Goal: Information Seeking & Learning: Learn about a topic

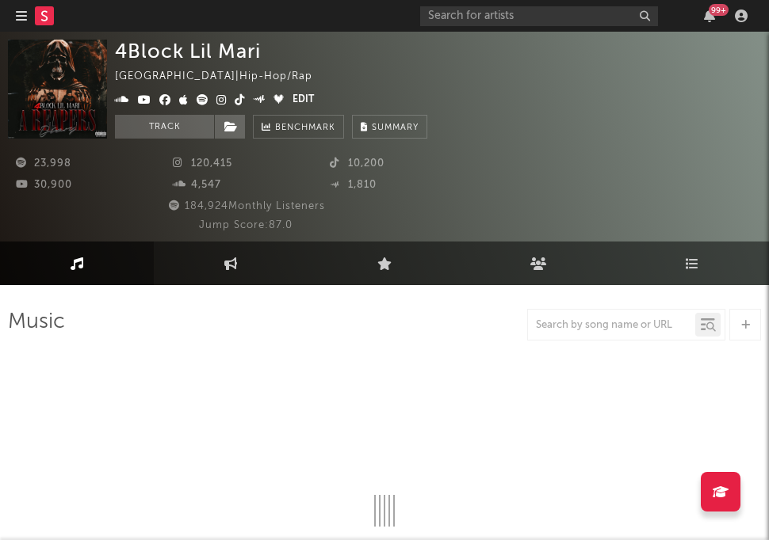
select select "6m"
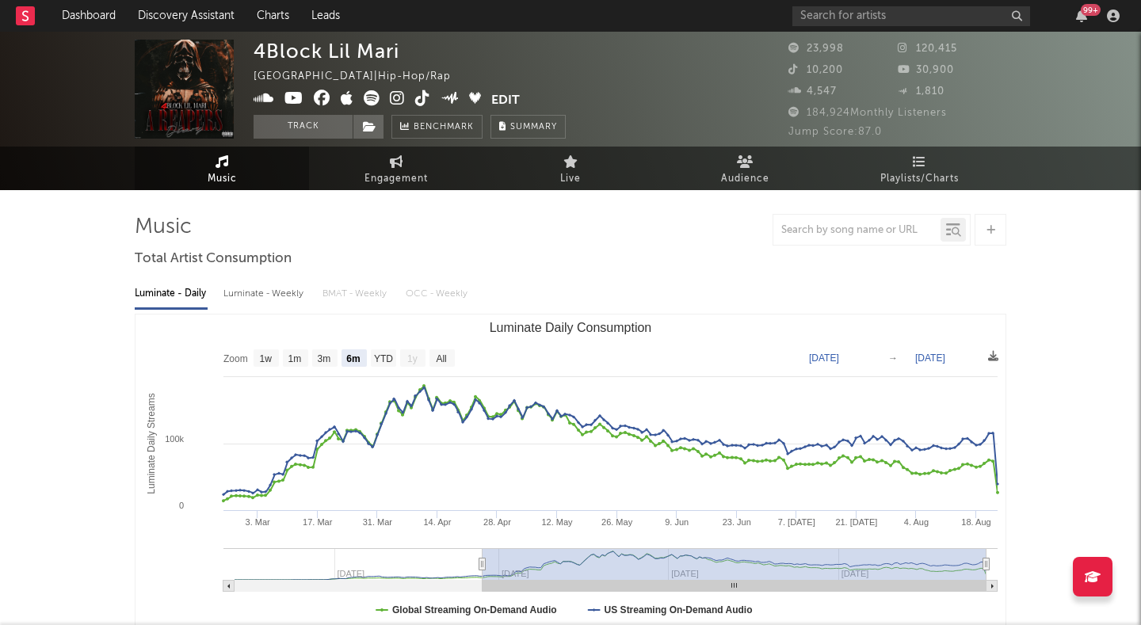
click at [283, 294] on div "Luminate - Weekly" at bounding box center [264, 294] width 83 height 27
select select "6m"
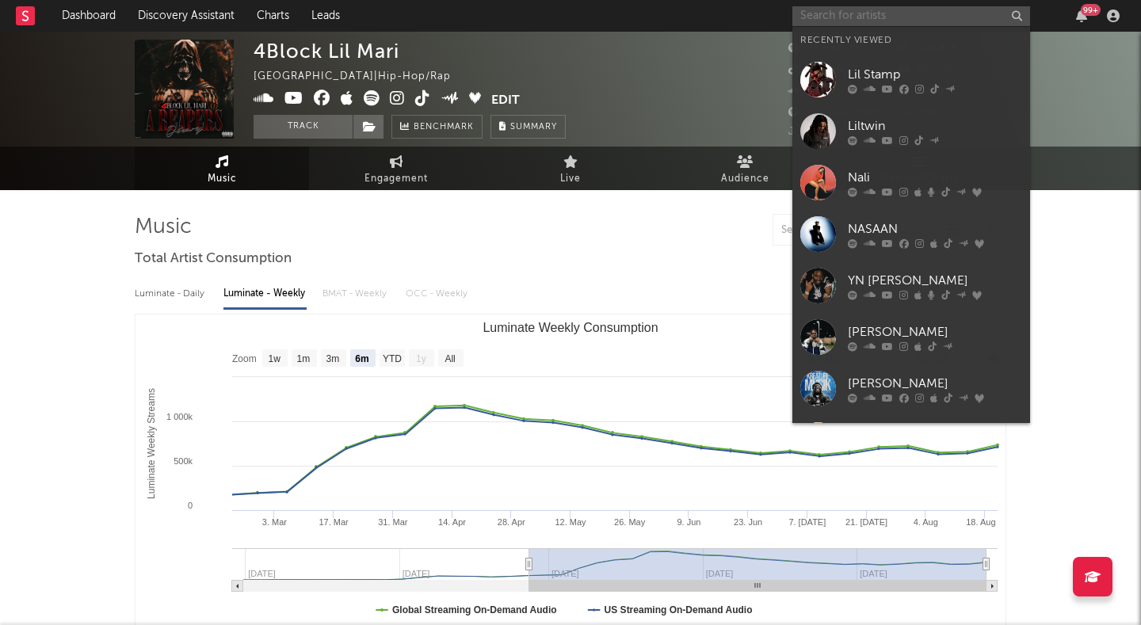
click at [768, 17] on input "text" at bounding box center [911, 16] width 238 height 20
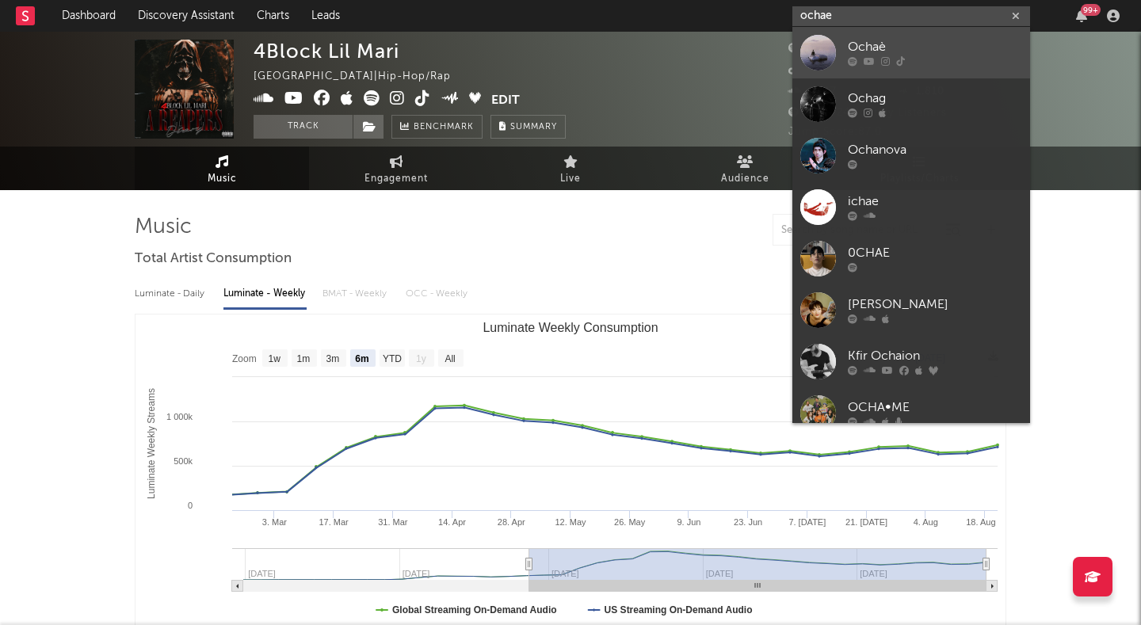
type input "ochae"
click at [768, 52] on link "Ochaè" at bounding box center [911, 53] width 238 height 52
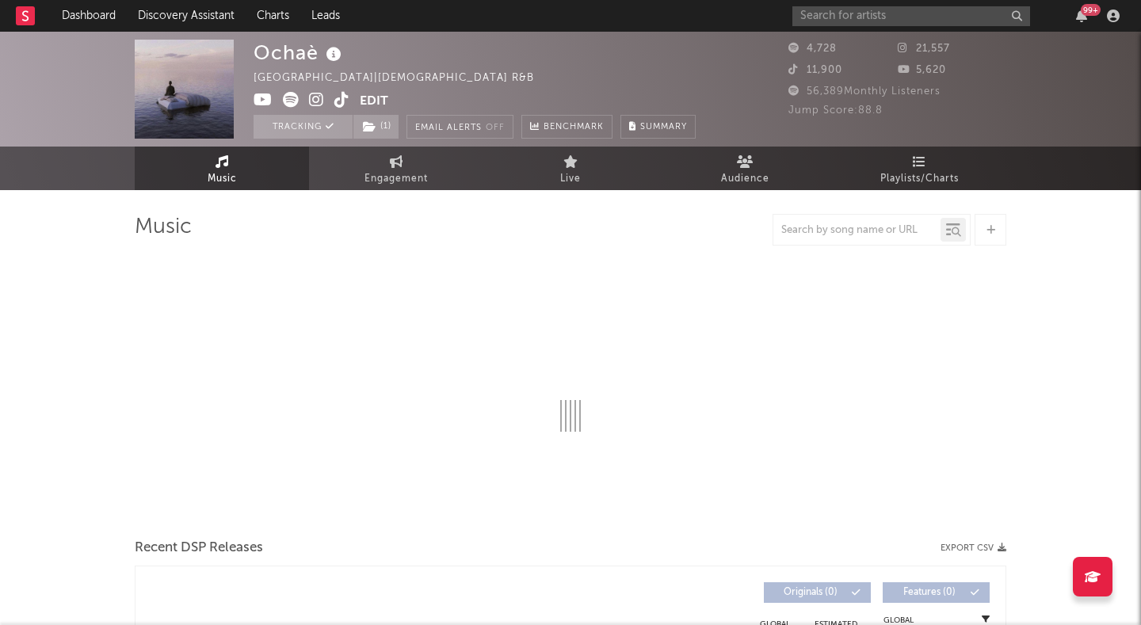
select select "1w"
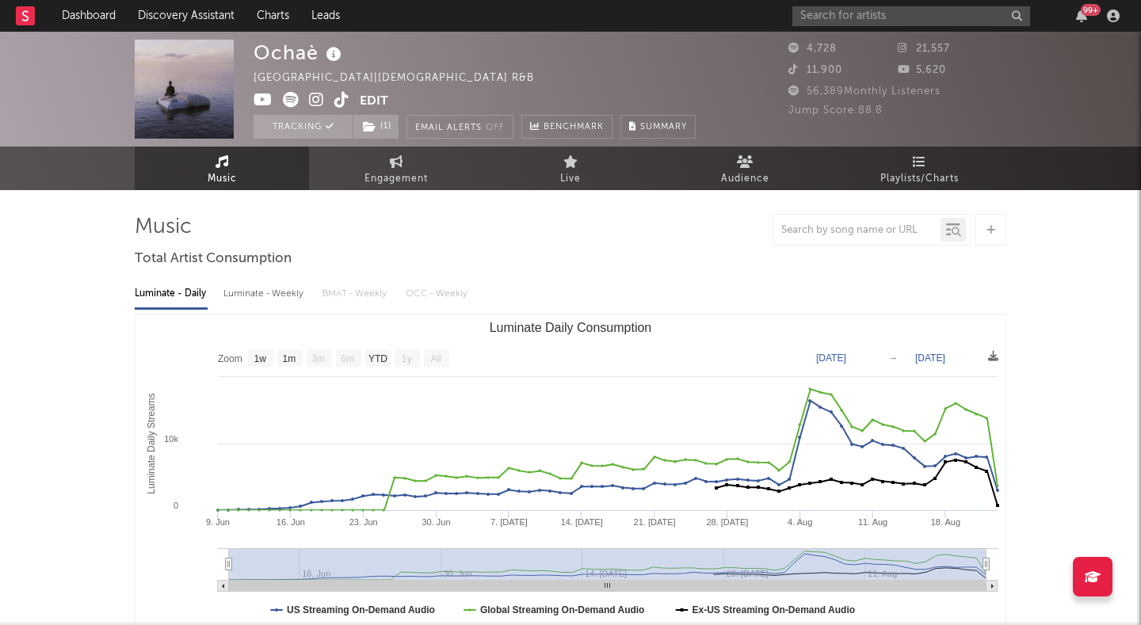
scroll to position [10, 0]
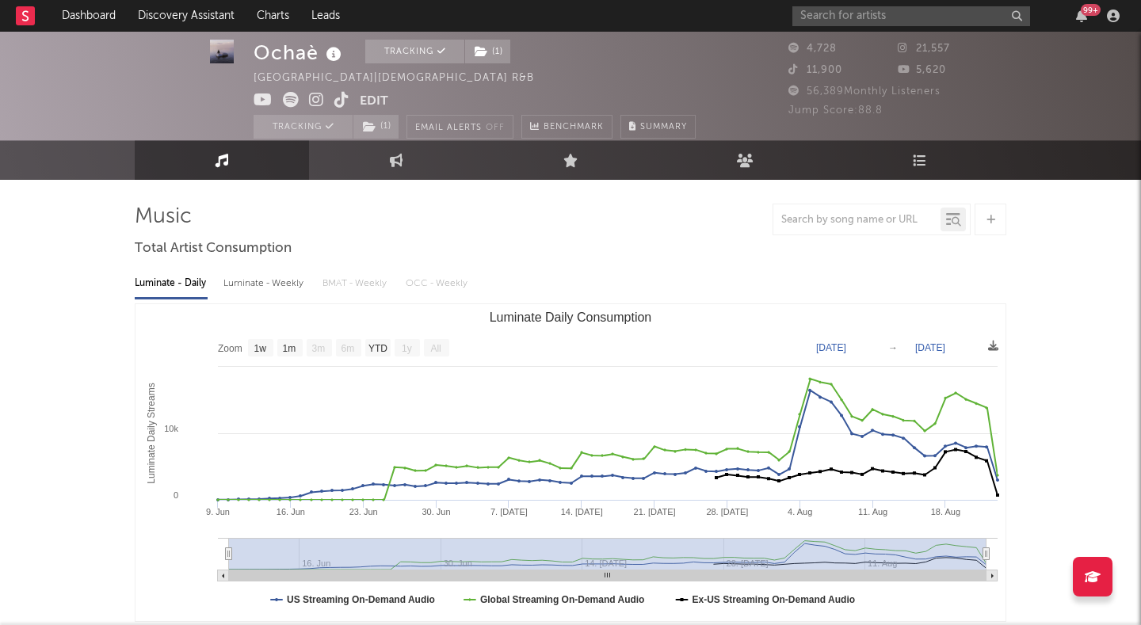
click at [239, 286] on div "Luminate - Weekly" at bounding box center [264, 283] width 83 height 27
select select "1w"
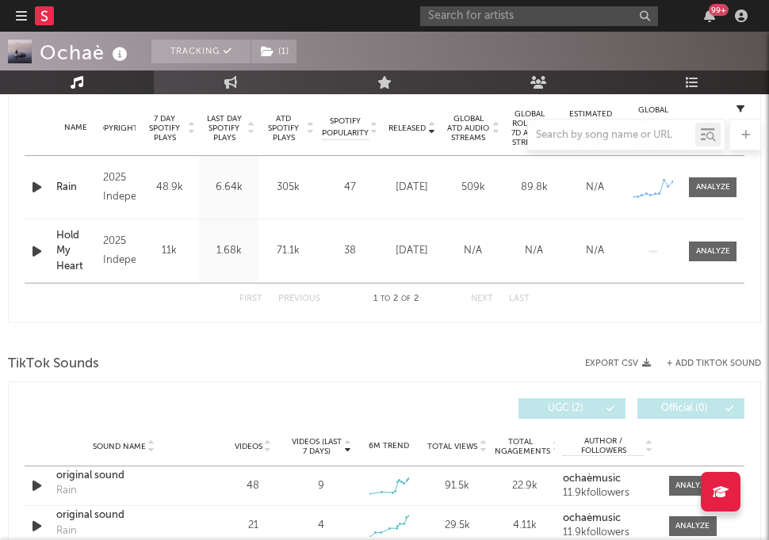
scroll to position [701, 0]
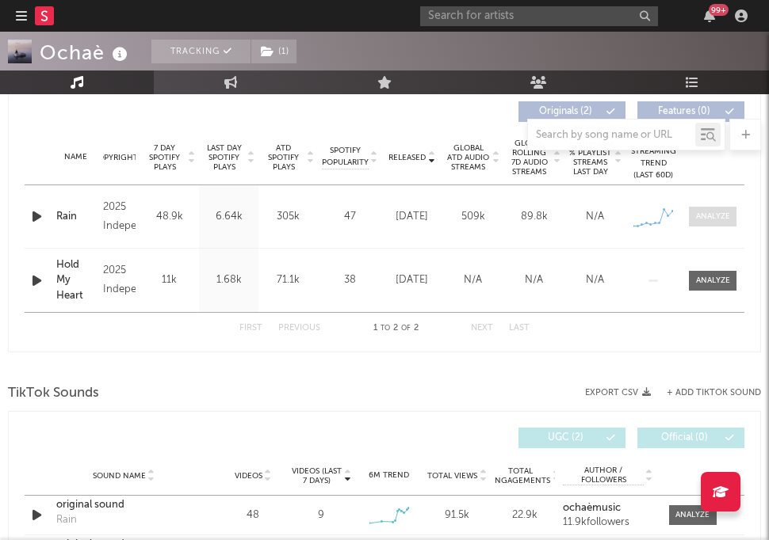
click at [721, 219] on div at bounding box center [713, 217] width 34 height 12
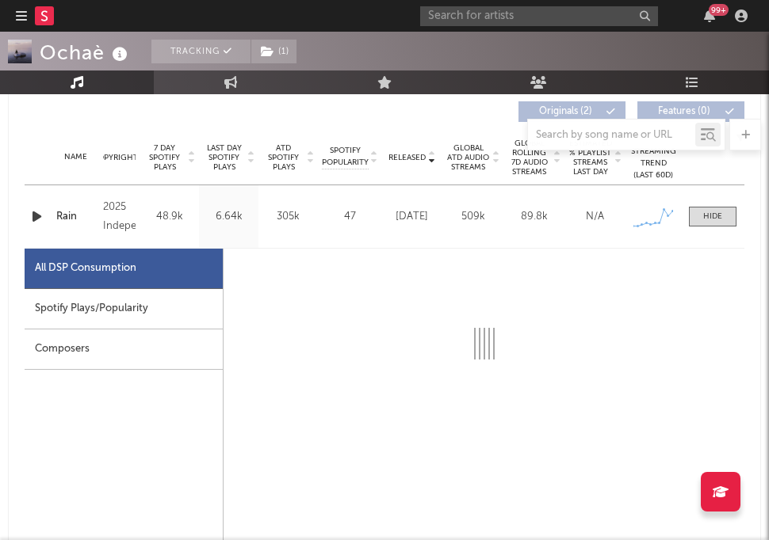
select select "1w"
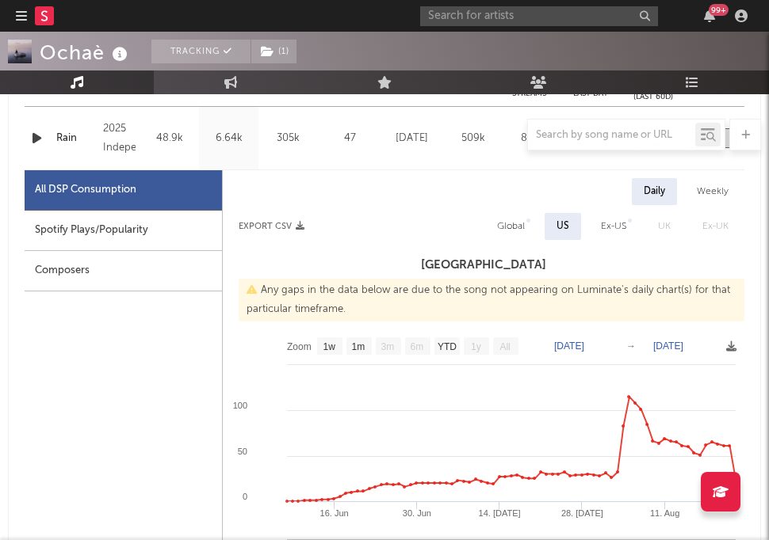
scroll to position [864, 0]
